Goal: Information Seeking & Learning: Learn about a topic

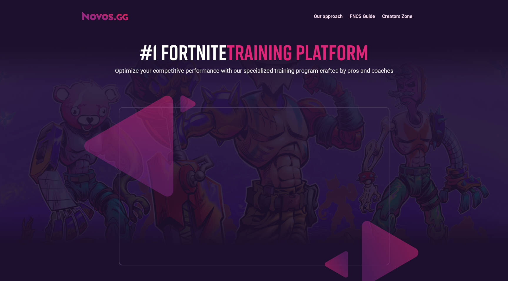
click at [356, 17] on link "FNCS Guide" at bounding box center [362, 16] width 32 height 13
click at [329, 17] on link "Our approach" at bounding box center [328, 16] width 36 height 13
click at [375, 16] on link "FNCS Guide" at bounding box center [362, 16] width 32 height 13
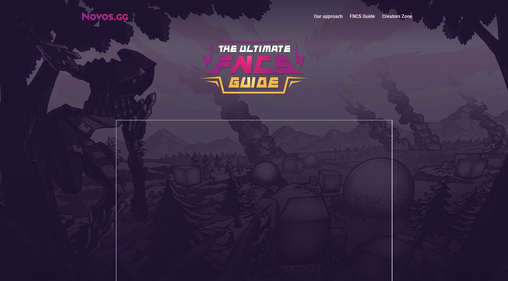
click at [393, 14] on link "Creators Zone" at bounding box center [397, 16] width 37 height 13
